Goal: Task Accomplishment & Management: Manage account settings

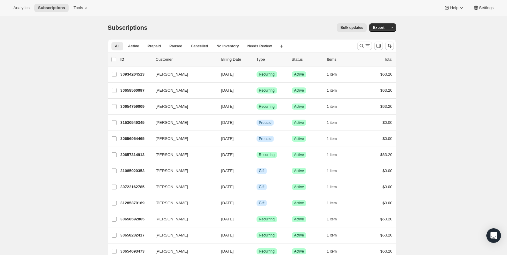
click at [480, 6] on span "Settings" at bounding box center [486, 7] width 15 height 5
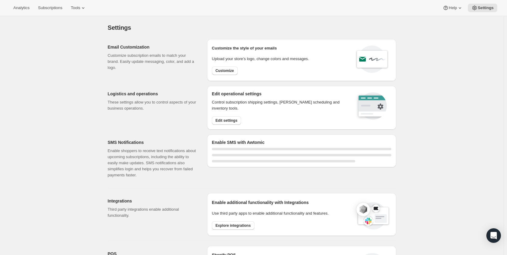
select select "22:00"
select select "09:00"
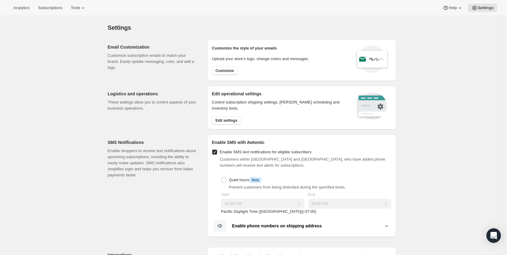
scroll to position [152, 0]
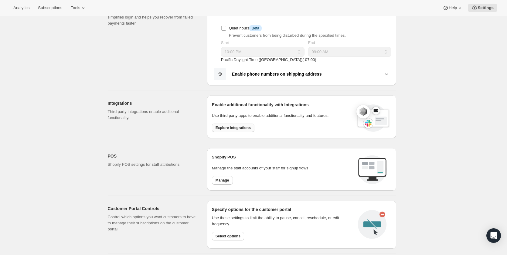
click at [239, 128] on span "Explore integrations" at bounding box center [233, 127] width 35 height 5
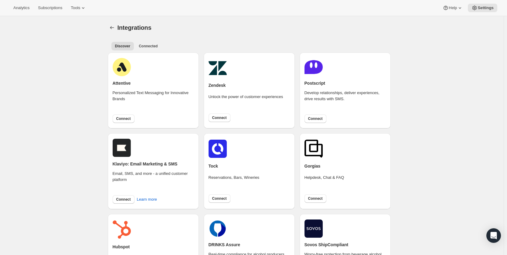
scroll to position [152, 0]
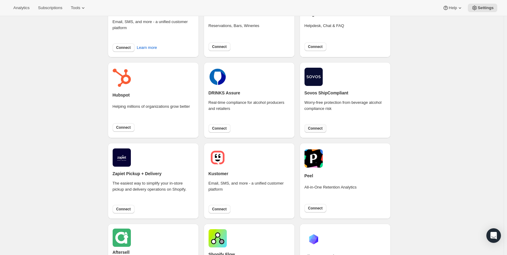
click at [317, 129] on span "Connect" at bounding box center [315, 128] width 15 height 5
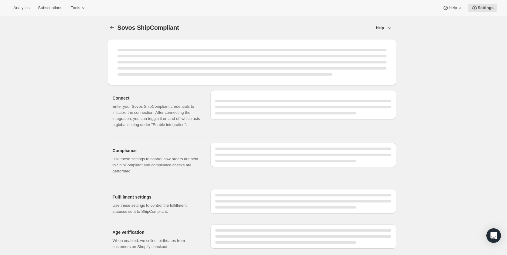
select select "development"
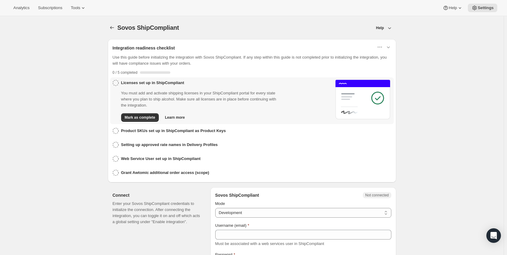
scroll to position [152, 0]
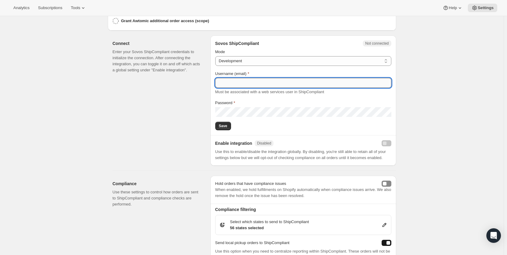
click at [238, 81] on input "Username (email)" at bounding box center [303, 83] width 176 height 10
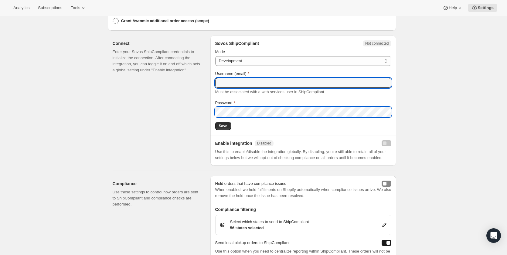
click at [239, 110] on div "Password" at bounding box center [303, 108] width 176 height 17
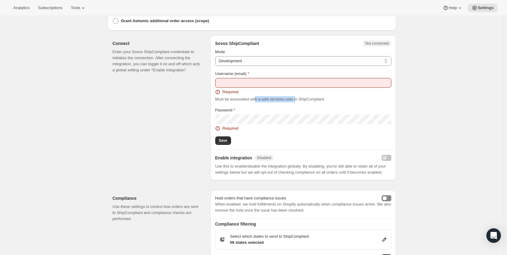
drag, startPoint x: 295, startPoint y: 97, endPoint x: 257, endPoint y: 97, distance: 38.0
click at [257, 97] on span "Must be associated with a web services user in ShipCompliant" at bounding box center [269, 99] width 109 height 5
click at [146, 108] on div "Connect Enter your Sovos ShipCompliant credentials to initialize the connection…" at bounding box center [159, 108] width 93 height 145
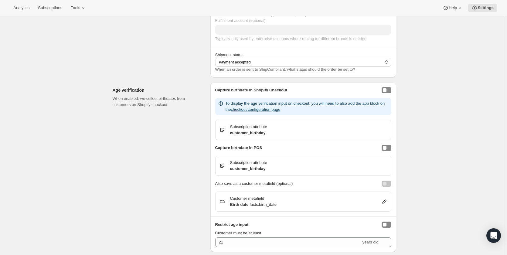
scroll to position [0, 0]
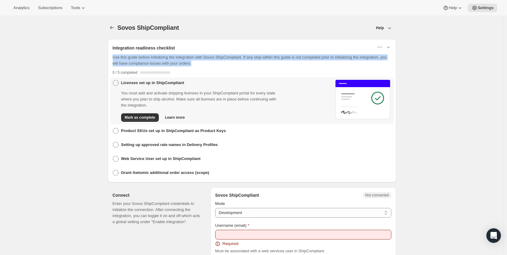
drag, startPoint x: 113, startPoint y: 57, endPoint x: 241, endPoint y: 62, distance: 127.7
click at [241, 62] on div "Integration readiness checklist Use this guide before initializing the integrat…" at bounding box center [252, 58] width 289 height 38
click at [219, 62] on p "Use this guide before initializing the integration with Sovos ShipCompliant. If…" at bounding box center [252, 60] width 279 height 12
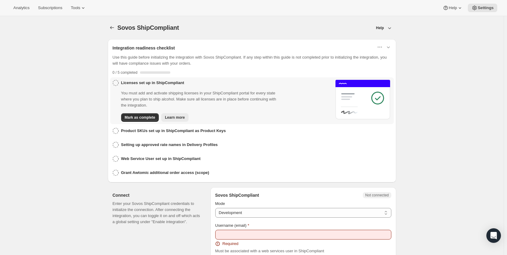
click at [173, 118] on span "Learn more" at bounding box center [175, 117] width 20 height 5
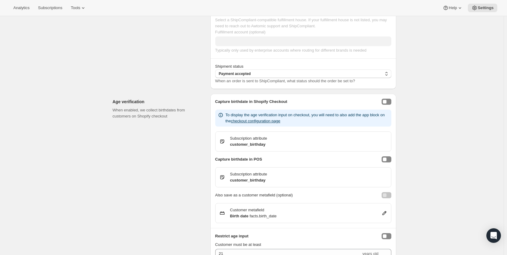
scroll to position [529, 0]
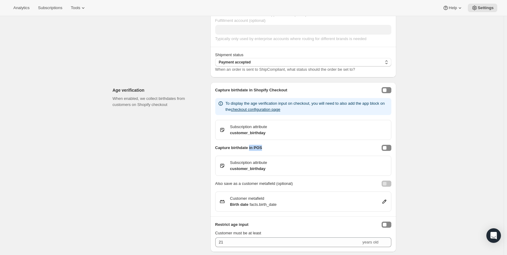
drag, startPoint x: 255, startPoint y: 145, endPoint x: 251, endPoint y: 145, distance: 3.6
click at [251, 145] on div "Capture birthdate in POS" at bounding box center [303, 148] width 176 height 6
click at [222, 146] on h2 "Capture birthdate in POS" at bounding box center [238, 148] width 47 height 6
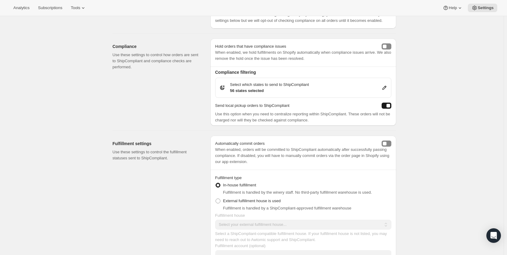
scroll to position [0, 0]
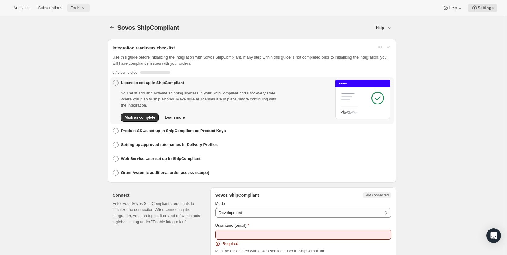
click at [78, 8] on span "Tools" at bounding box center [75, 7] width 9 height 5
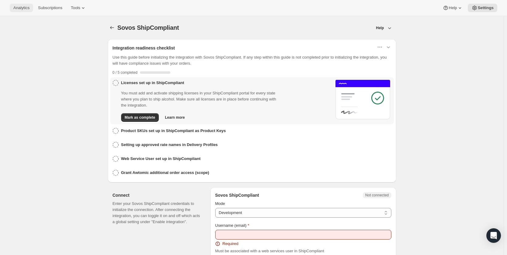
click at [21, 9] on span "Analytics" at bounding box center [21, 7] width 16 height 5
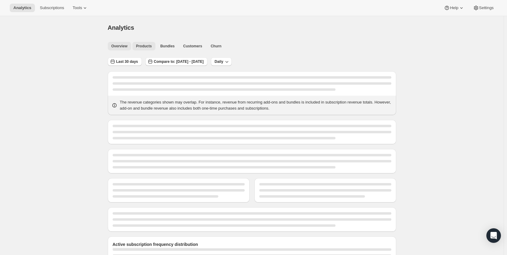
click at [143, 47] on span "Products" at bounding box center [144, 46] width 16 height 5
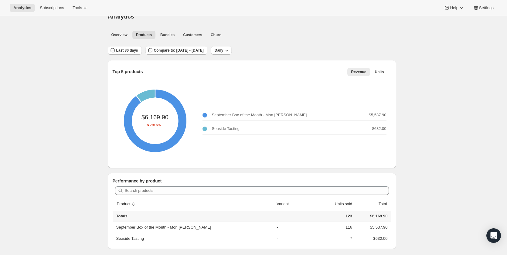
scroll to position [16, 0]
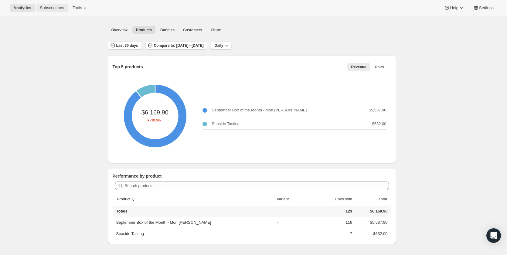
click at [48, 6] on span "Subscriptions" at bounding box center [52, 7] width 24 height 5
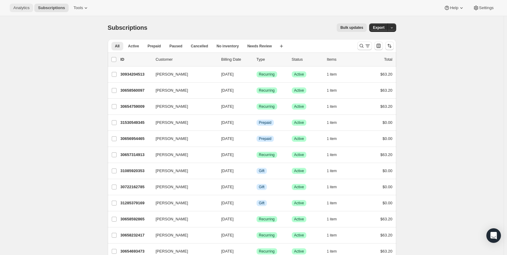
click at [15, 8] on span "Analytics" at bounding box center [21, 7] width 16 height 5
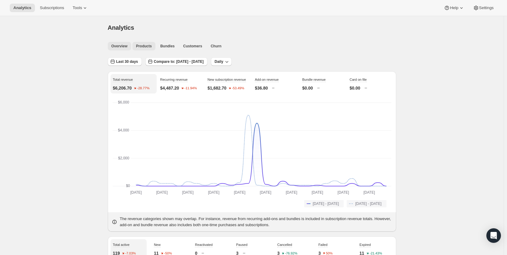
click at [139, 48] on span "Products" at bounding box center [144, 46] width 16 height 5
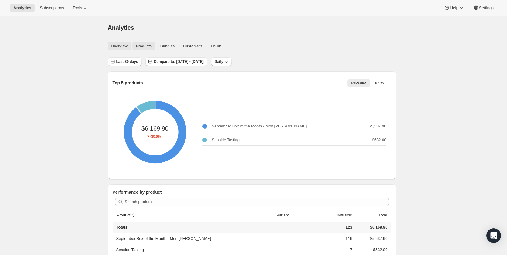
click at [122, 45] on span "Overview" at bounding box center [119, 46] width 16 height 5
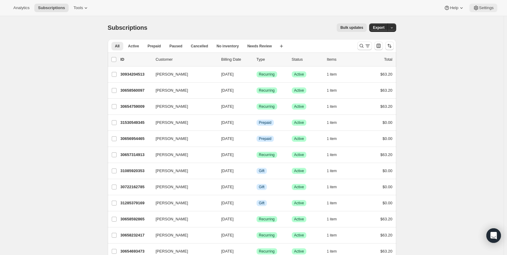
click at [485, 9] on span "Settings" at bounding box center [486, 7] width 15 height 5
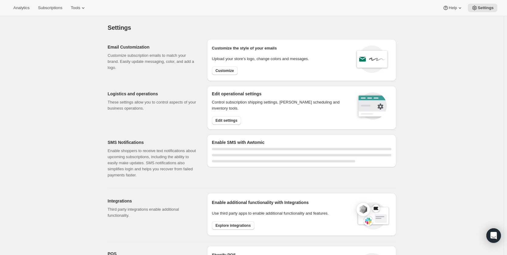
select select "22:00"
select select "09:00"
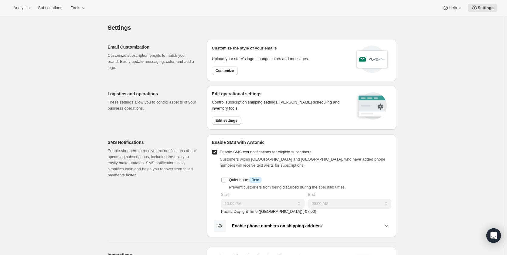
scroll to position [152, 0]
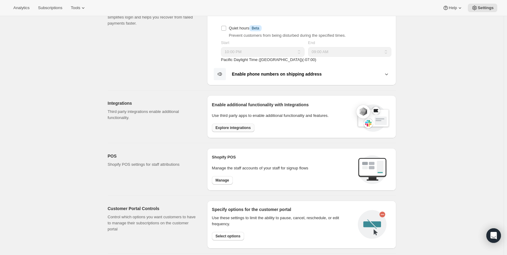
click at [232, 129] on span "Explore integrations" at bounding box center [233, 127] width 35 height 5
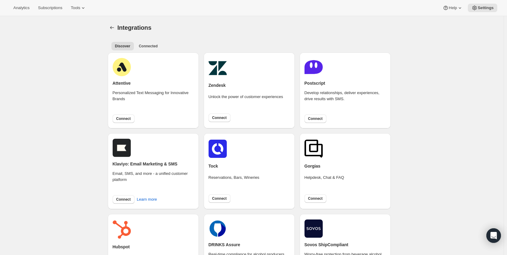
scroll to position [152, 0]
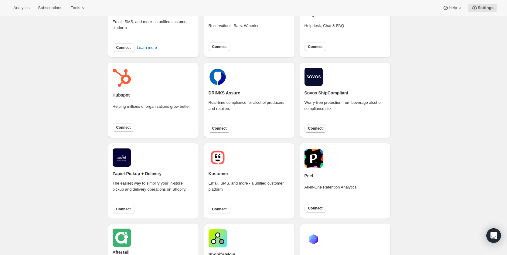
click at [317, 132] on button "Connect" at bounding box center [316, 128] width 22 height 9
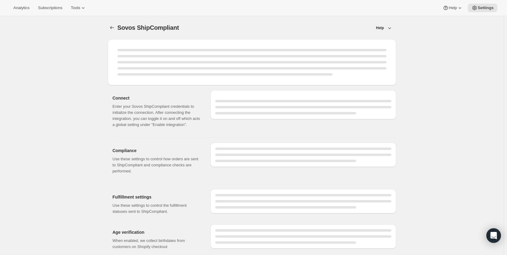
select select "development"
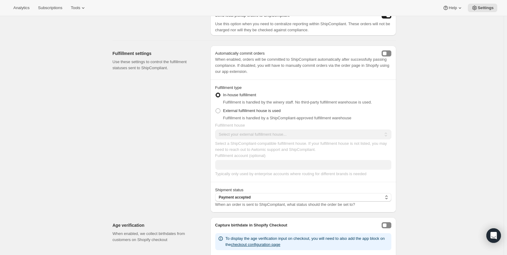
scroll to position [378, 0]
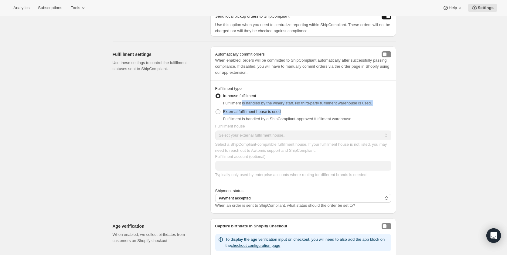
drag, startPoint x: 244, startPoint y: 102, endPoint x: 329, endPoint y: 104, distance: 85.1
click at [329, 104] on div "Fulfillment type In-house fulfillment Fulfillment is handled by the winery staf…" at bounding box center [303, 132] width 186 height 102
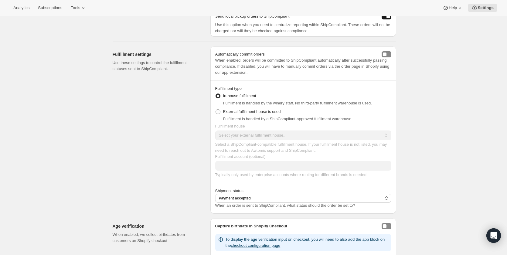
click at [334, 109] on div "External fulfillment house is used Fulfillment is handled by a ShipCompliant-ap…" at bounding box center [303, 115] width 176 height 15
drag, startPoint x: 245, startPoint y: 119, endPoint x: 357, endPoint y: 119, distance: 111.5
click at [351, 119] on span "Fulfillment is handled by a ShipCompliant-approved fulfillment warehouse" at bounding box center [287, 119] width 128 height 5
click at [427, 114] on div "Sovos ShipCompliant. This page is ready Sovos ShipCompliant Help Integration re…" at bounding box center [252, 15] width 504 height 755
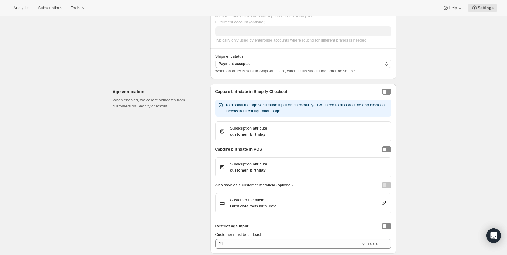
scroll to position [515, 0]
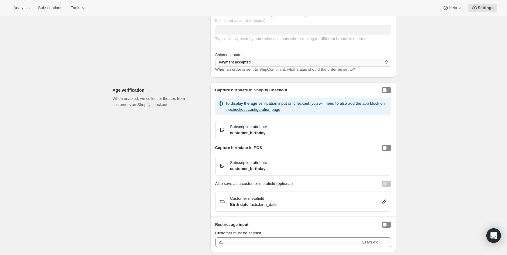
click at [238, 62] on span "Payment accepted" at bounding box center [235, 62] width 32 height 5
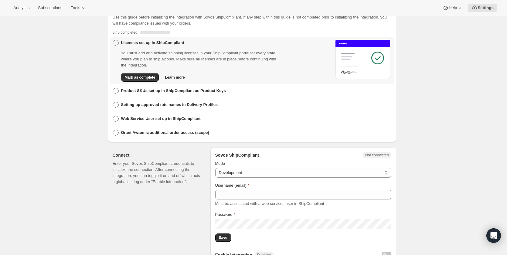
scroll to position [0, 0]
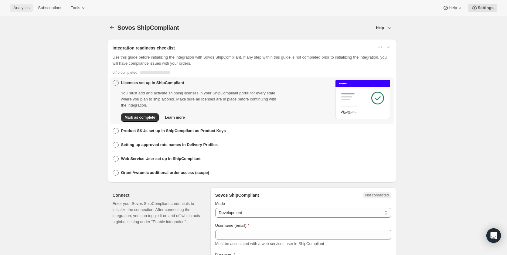
click at [22, 8] on span "Analytics" at bounding box center [21, 7] width 16 height 5
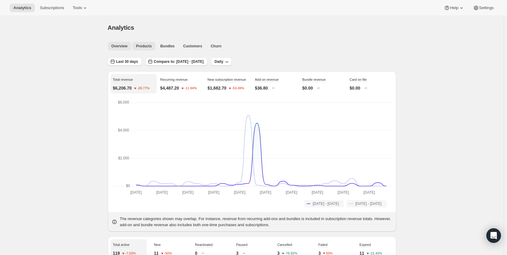
click at [146, 49] on button "Products" at bounding box center [143, 46] width 23 height 9
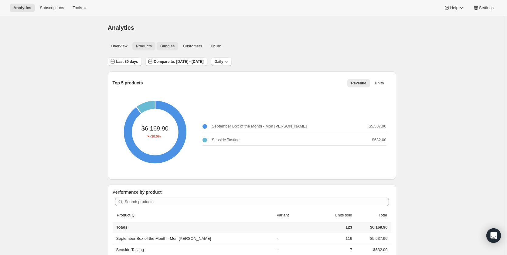
click at [166, 47] on span "Bundles" at bounding box center [167, 46] width 14 height 5
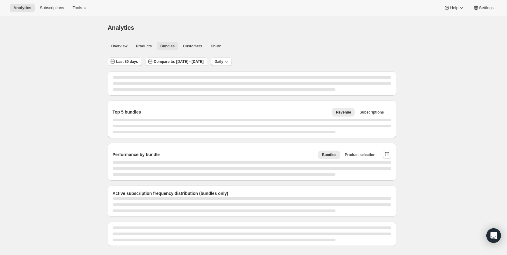
click at [197, 46] on span "Customers" at bounding box center [192, 46] width 19 height 5
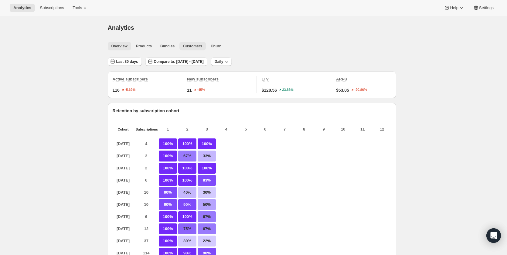
click at [120, 47] on span "Overview" at bounding box center [119, 46] width 16 height 5
